Goal: Navigation & Orientation: Find specific page/section

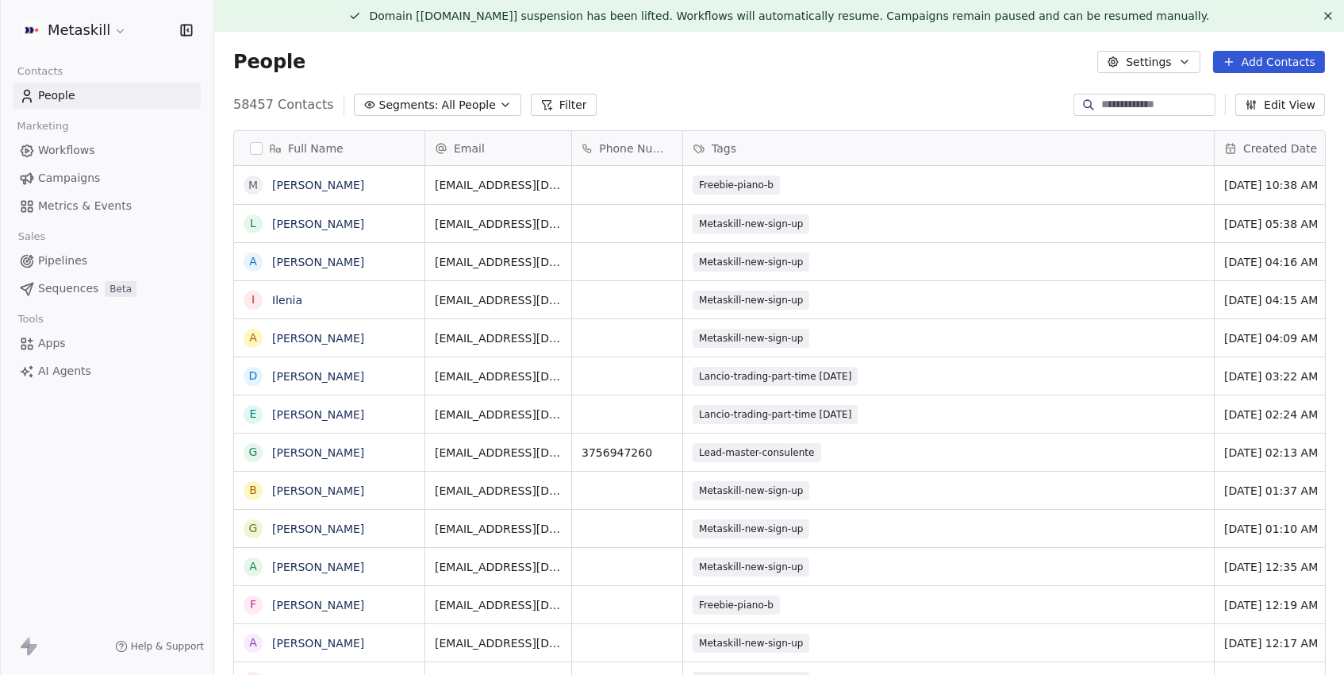
scroll to position [594, 1129]
click at [71, 175] on span "Campaigns" at bounding box center [69, 178] width 62 height 17
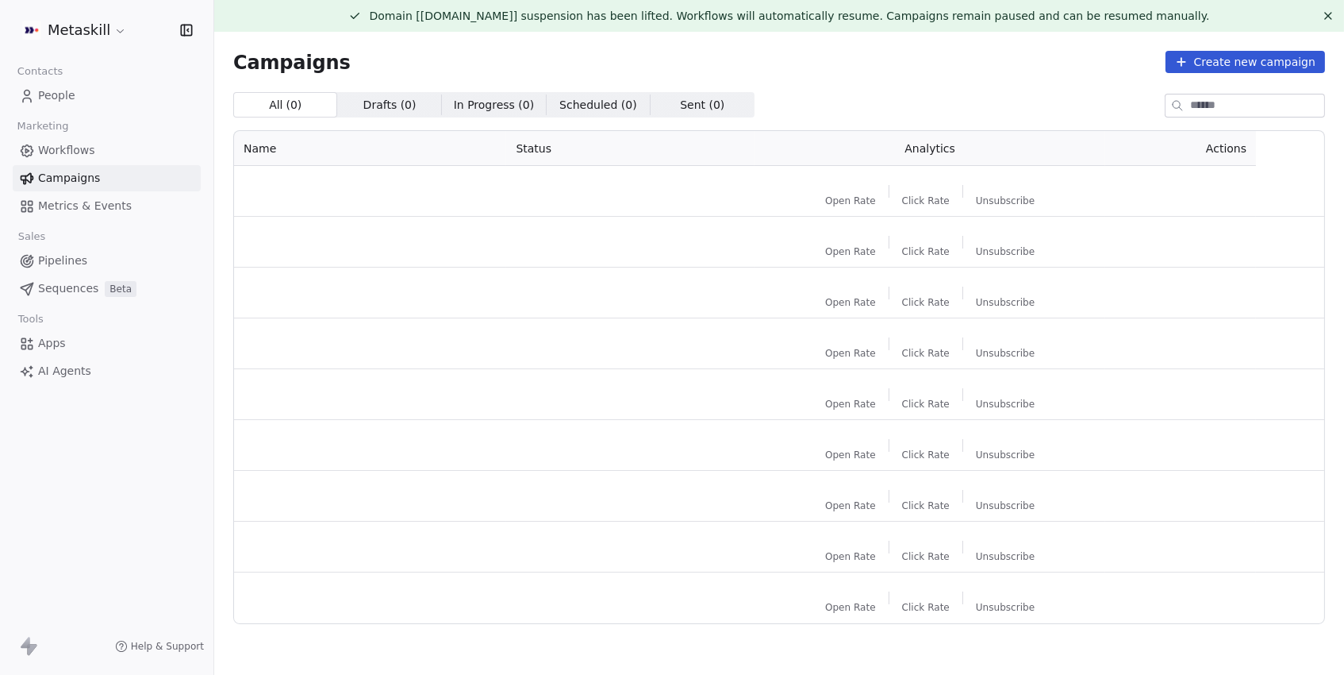
click at [79, 181] on span "Campaigns" at bounding box center [69, 178] width 62 height 17
click at [113, 147] on link "Workflows" at bounding box center [107, 150] width 188 height 26
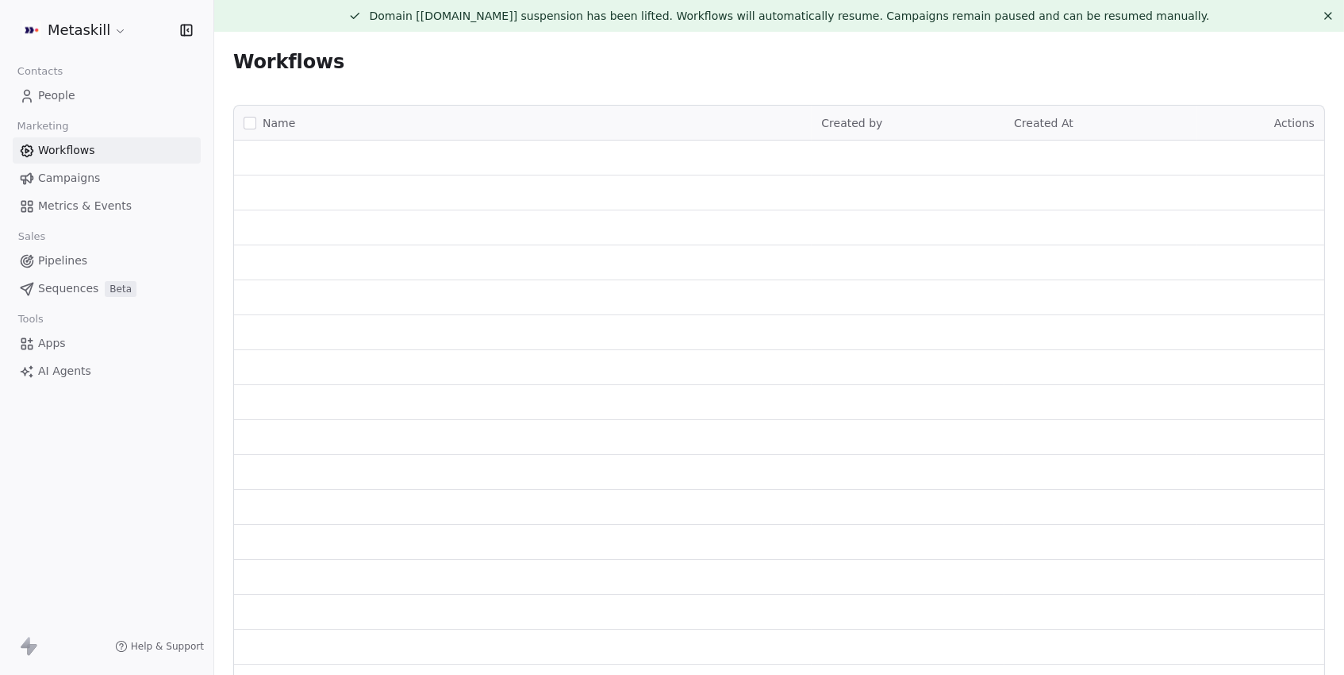
click at [80, 172] on span "Campaigns" at bounding box center [69, 178] width 62 height 17
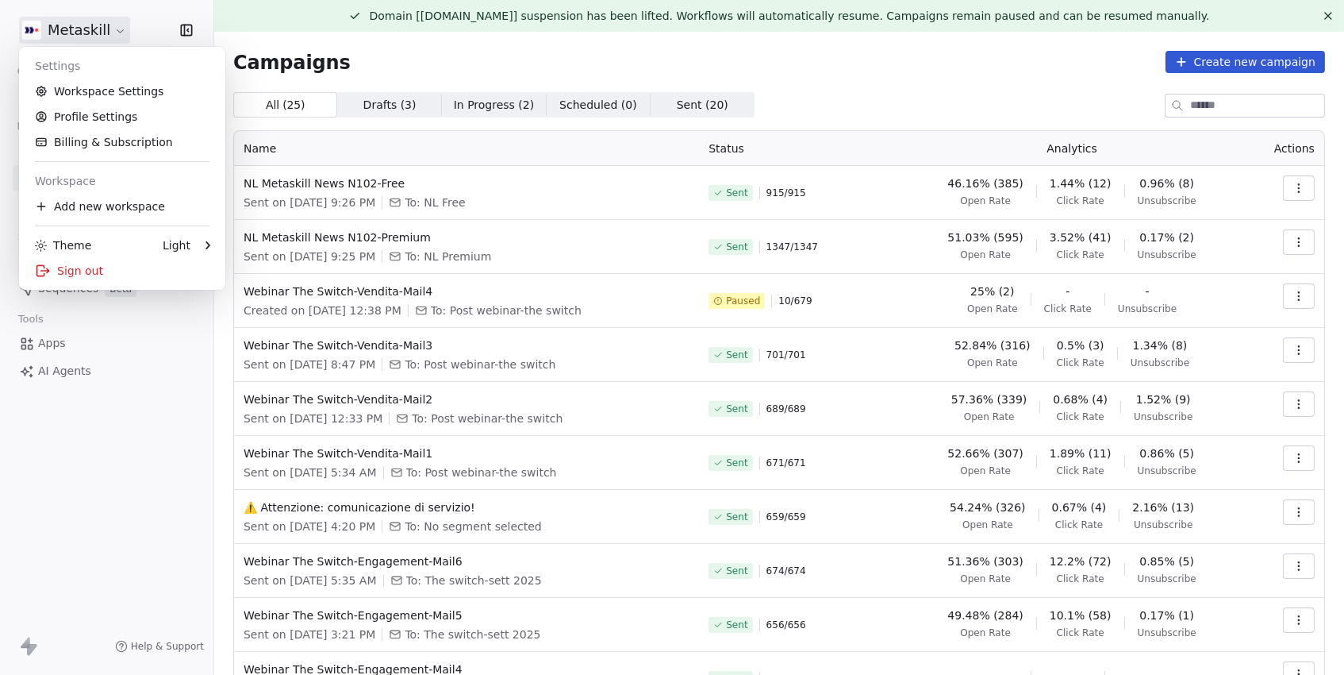
click at [90, 23] on html "Metaskill Contacts People Marketing Workflows Campaigns Metrics & Events Sales …" at bounding box center [672, 337] width 1344 height 675
click at [82, 267] on div "Sign out" at bounding box center [122, 270] width 194 height 25
